Goal: Transaction & Acquisition: Purchase product/service

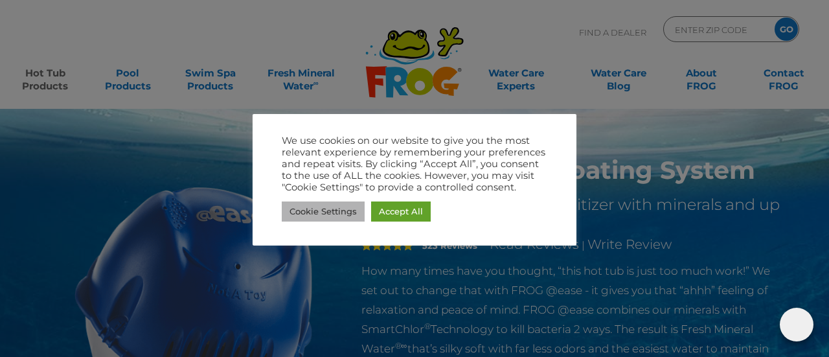
click at [310, 212] on link "Cookie Settings" at bounding box center [323, 211] width 83 height 20
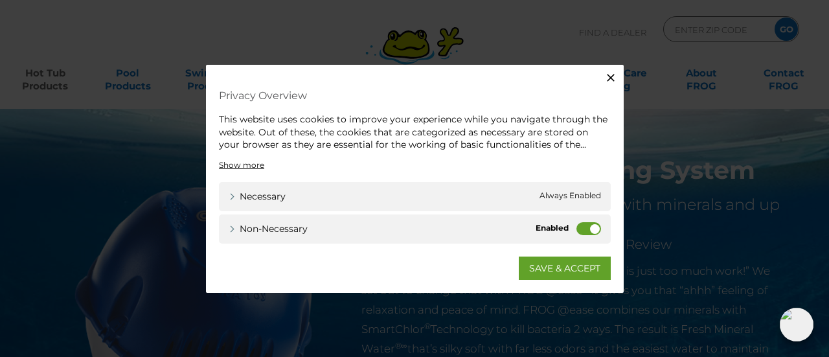
click at [583, 229] on label "Non-necessary" at bounding box center [589, 228] width 25 height 13
click at [0, 0] on input "Non-necessary" at bounding box center [0, 0] width 0 height 0
click at [533, 269] on link "SAVE & ACCEPT" at bounding box center [565, 267] width 92 height 23
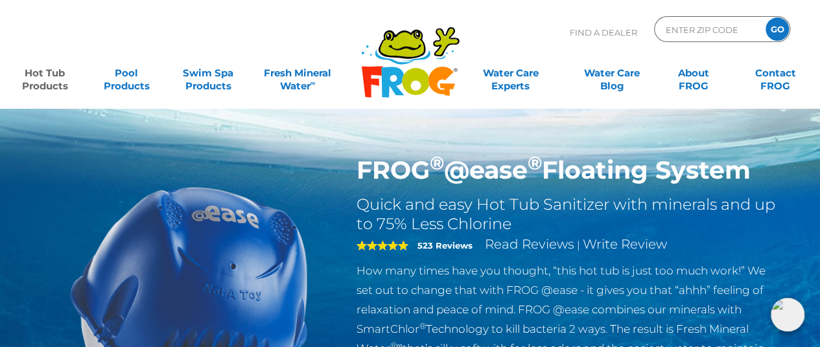
scroll to position [4, 0]
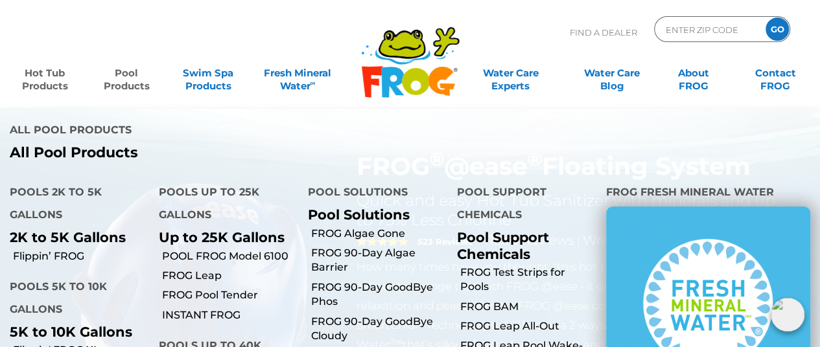
click at [133, 86] on link "Pool Products" at bounding box center [126, 73] width 63 height 26
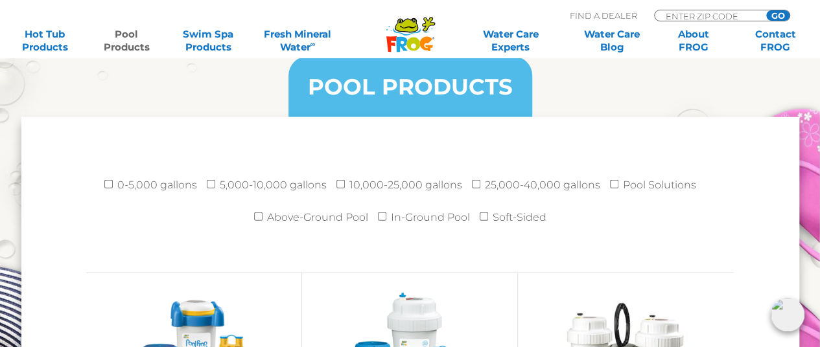
scroll to position [1699, 0]
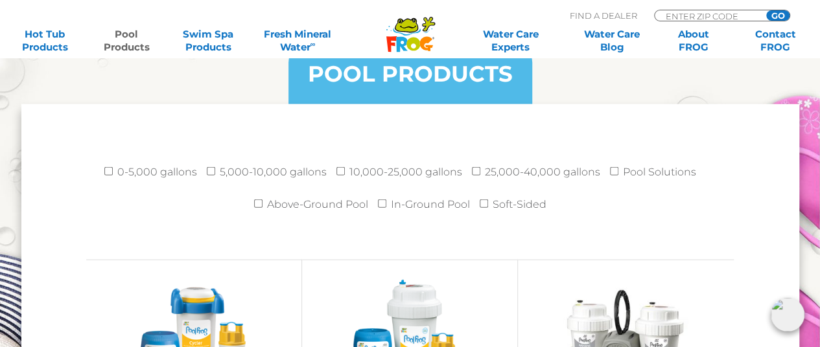
drag, startPoint x: 822, startPoint y: 20, endPoint x: 829, endPoint y: 139, distance: 118.7
click at [476, 169] on input "25,000-40,000 gallons" at bounding box center [476, 171] width 8 height 8
checkbox input "true"
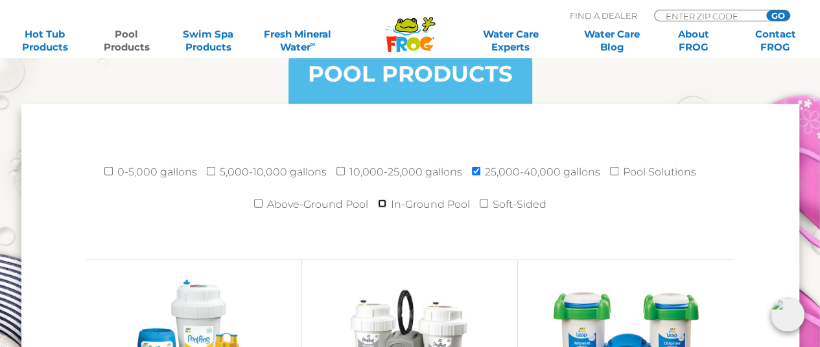
click at [382, 203] on input "In-Ground Pool" at bounding box center [382, 204] width 8 height 8
checkbox input "true"
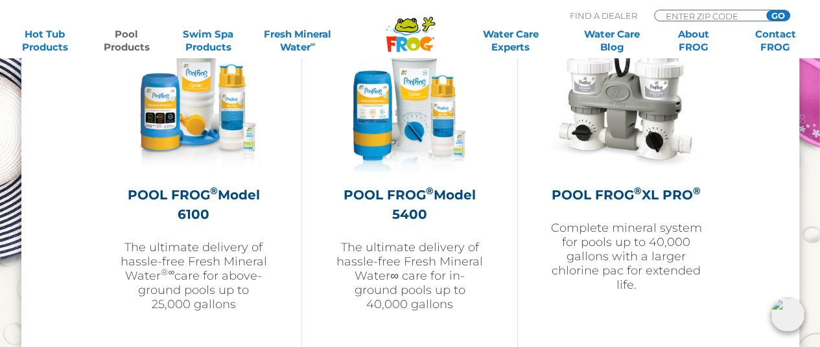
scroll to position [1975, 0]
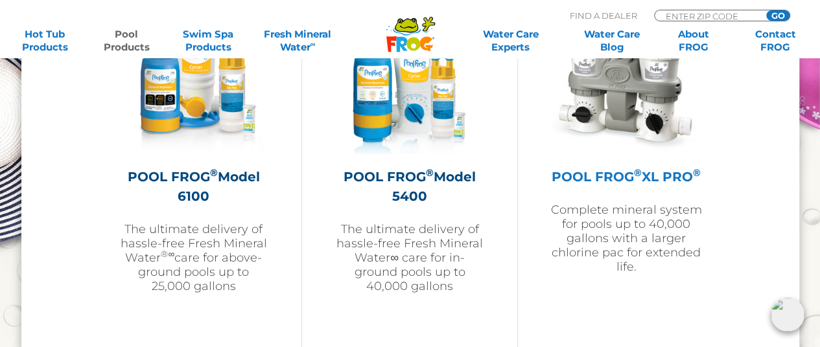
click at [606, 113] on img at bounding box center [626, 79] width 150 height 150
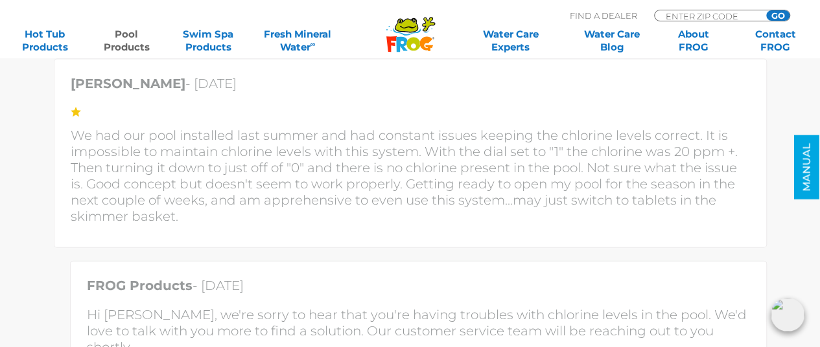
scroll to position [3817, 0]
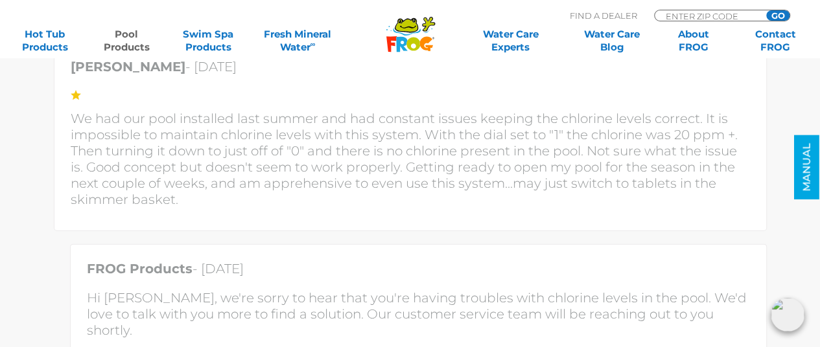
drag, startPoint x: 825, startPoint y: 341, endPoint x: 570, endPoint y: 335, distance: 254.7
click at [570, 335] on div "FROG Products - [DATE] Hi [PERSON_NAME], we're sorry to hear that you're having…" at bounding box center [418, 303] width 696 height 118
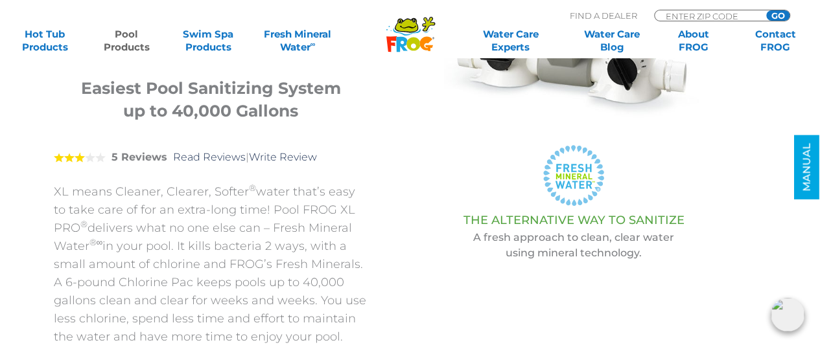
scroll to position [0, 0]
